Goal: Check status: Check status

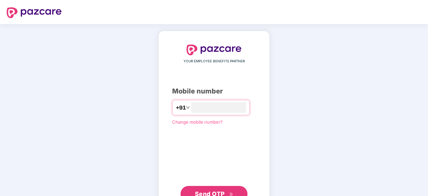
type input "**********"
click at [209, 192] on span "Send OTP" at bounding box center [210, 193] width 30 height 7
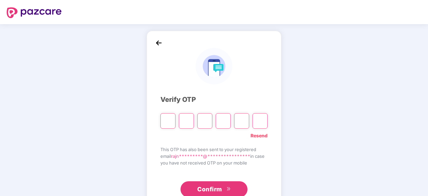
type input "*"
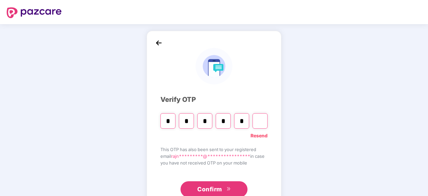
type input "*"
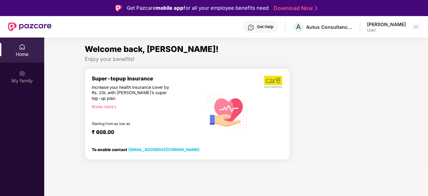
click at [100, 108] on div "Know more" at bounding box center [145, 106] width 107 height 5
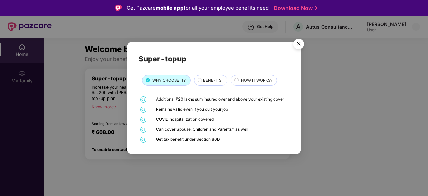
click at [298, 40] on img "Close" at bounding box center [298, 44] width 19 height 19
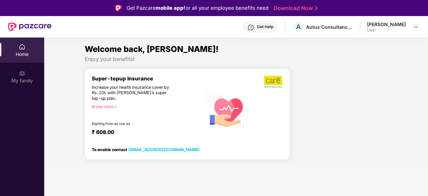
click at [18, 48] on div "Home" at bounding box center [22, 50] width 44 height 25
click at [20, 76] on img at bounding box center [22, 73] width 7 height 7
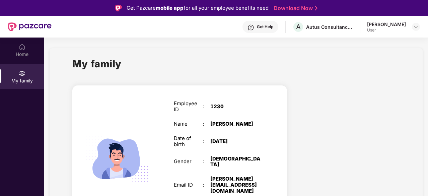
scroll to position [38, 0]
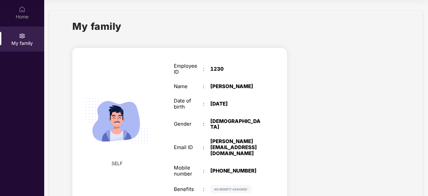
click at [426, 85] on section "My family SELF Employee ID : 1230 Name : [PERSON_NAME] Date of birth : [DEMOGRA…" at bounding box center [236, 117] width 384 height 235
drag, startPoint x: 426, startPoint y: 85, endPoint x: 424, endPoint y: 39, distance: 46.3
click at [424, 39] on section "My family SELF Employee ID : 1230 Name : [PERSON_NAME] Date of birth : [DEMOGRA…" at bounding box center [236, 117] width 384 height 235
click at [360, 81] on div at bounding box center [348, 129] width 113 height 174
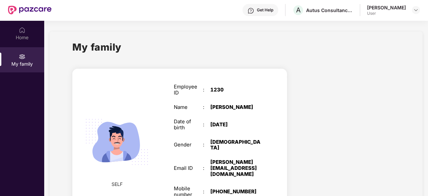
scroll to position [0, 0]
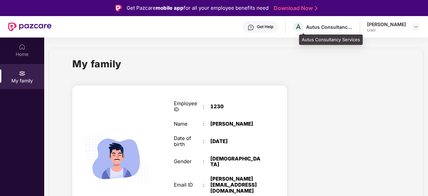
click at [326, 26] on div "Autus Consultancy Services" at bounding box center [329, 27] width 47 height 6
click at [413, 26] on img at bounding box center [415, 26] width 5 height 5
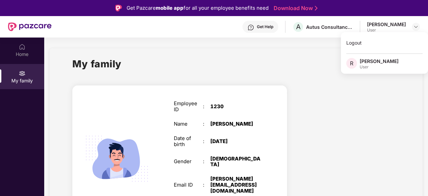
click at [282, 105] on div "SELF Employee ID : 1230 Name : [PERSON_NAME] Date of birth : [DEMOGRAPHIC_DATA]…" at bounding box center [179, 165] width 215 height 160
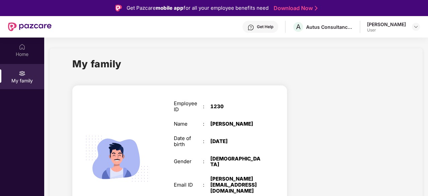
click at [210, 103] on div "1230" at bounding box center [235, 106] width 51 height 6
click at [22, 49] on img at bounding box center [22, 47] width 7 height 7
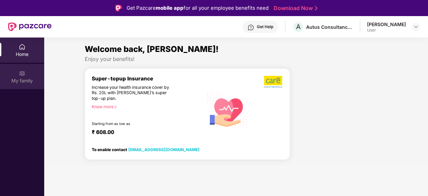
click at [23, 72] on img at bounding box center [22, 73] width 7 height 7
